Goal: Task Accomplishment & Management: Manage account settings

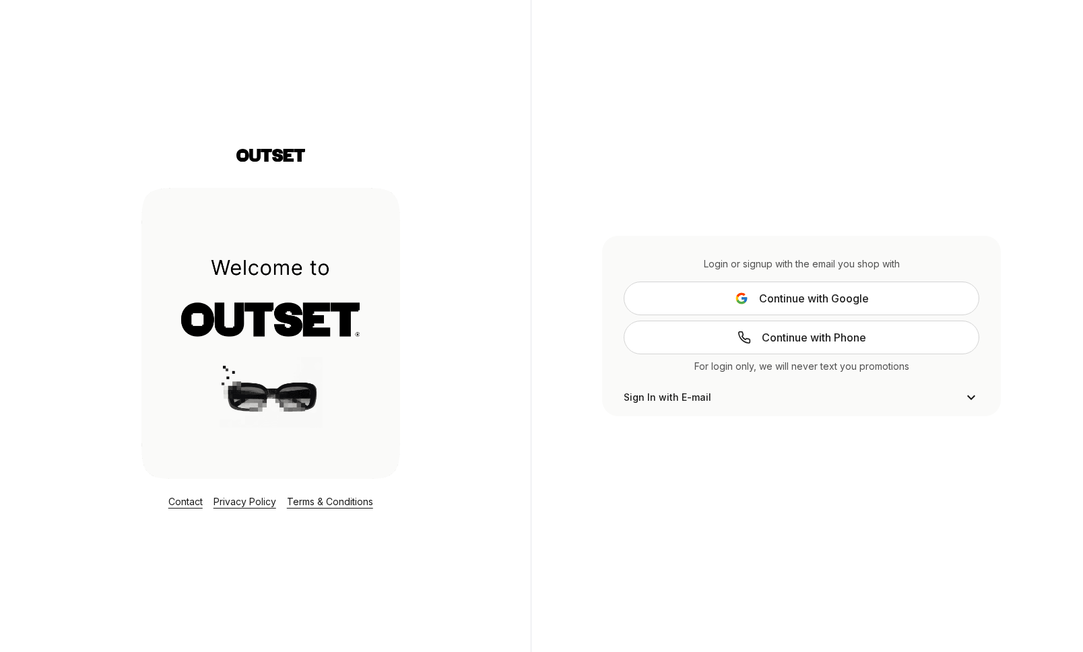
click at [848, 301] on span "Continue with Google" at bounding box center [814, 298] width 110 height 16
click at [803, 303] on span "Continue with Google" at bounding box center [814, 298] width 110 height 16
